Goal: Find specific page/section: Find specific page/section

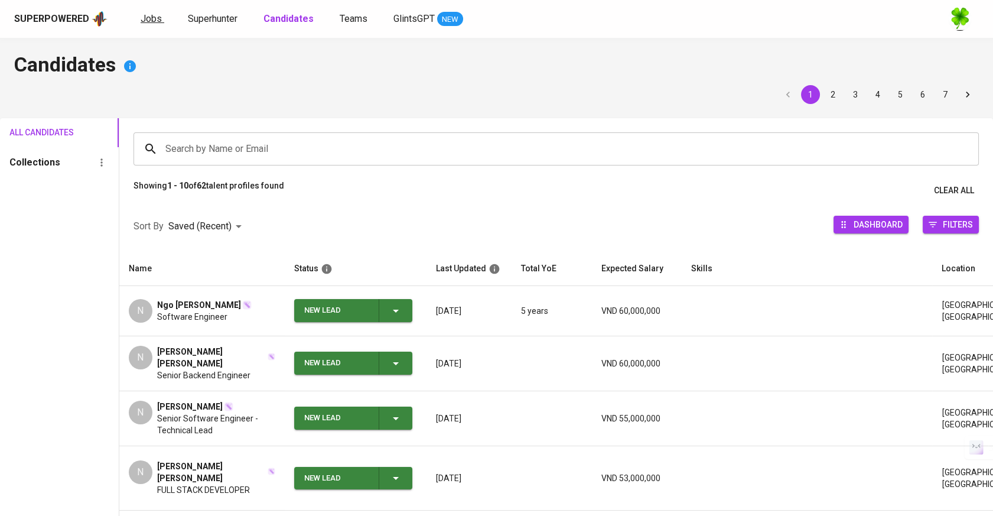
click at [156, 24] on span "Jobs" at bounding box center [151, 18] width 21 height 11
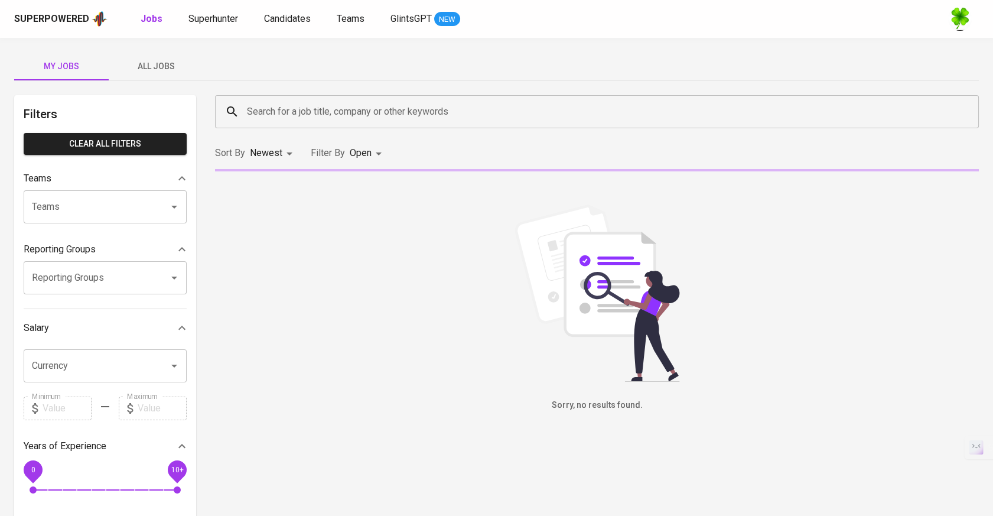
click at [152, 54] on button "All Jobs" at bounding box center [156, 66] width 95 height 28
click at [287, 108] on input "Search for a job title, company or other keywords" at bounding box center [600, 111] width 712 height 22
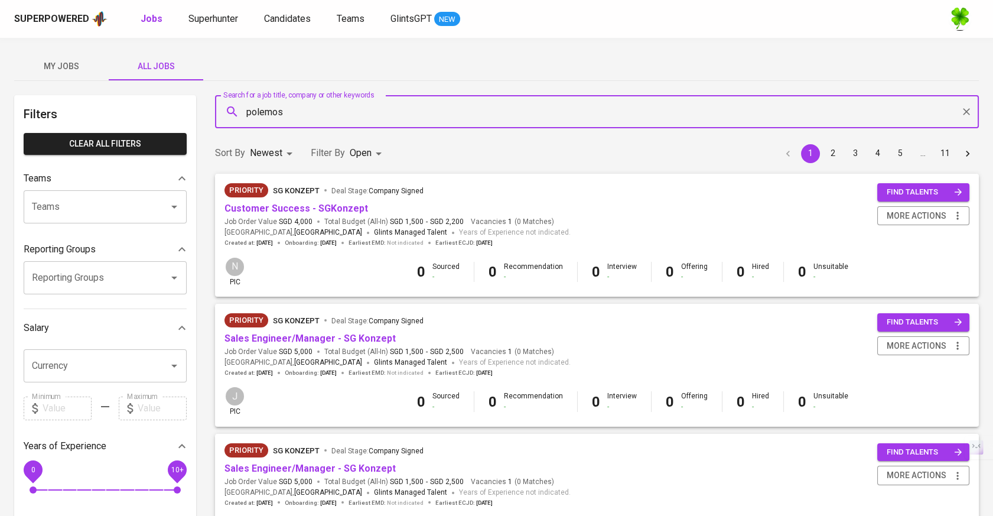
type input "polemos"
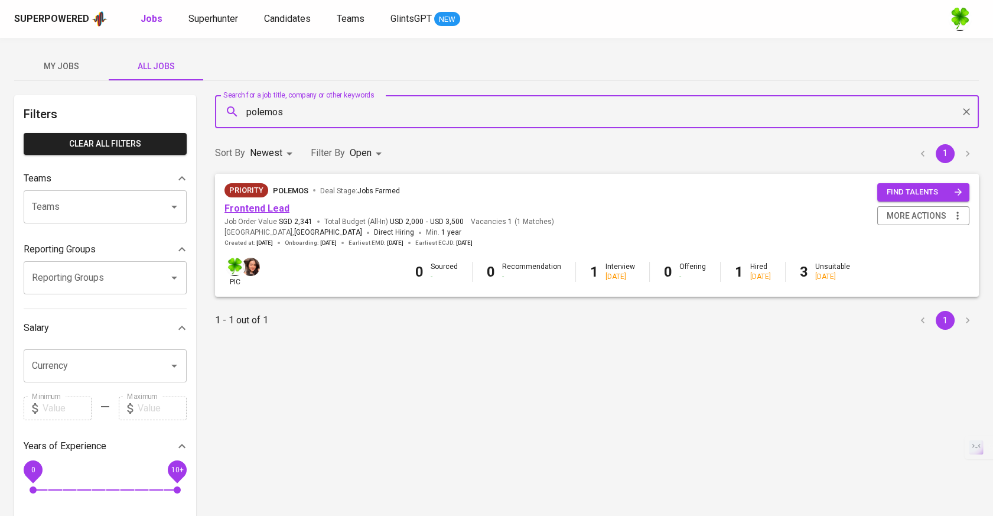
click at [270, 204] on link "Frontend Lead" at bounding box center [257, 208] width 65 height 11
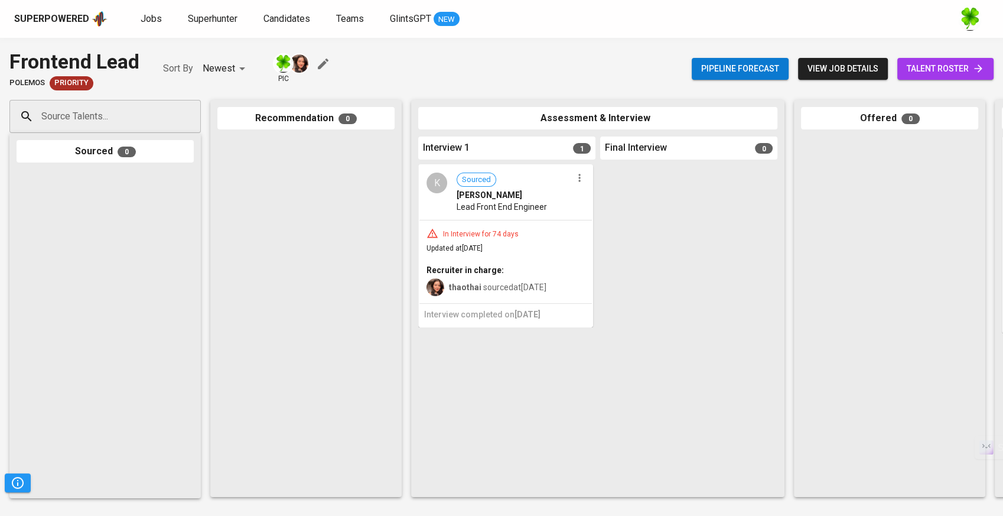
click at [562, 244] on div "In Interview for 74 days Updated at [DATE] Recruiter in charge: thaothai source…" at bounding box center [505, 261] width 173 height 83
